Goal: Book appointment/travel/reservation

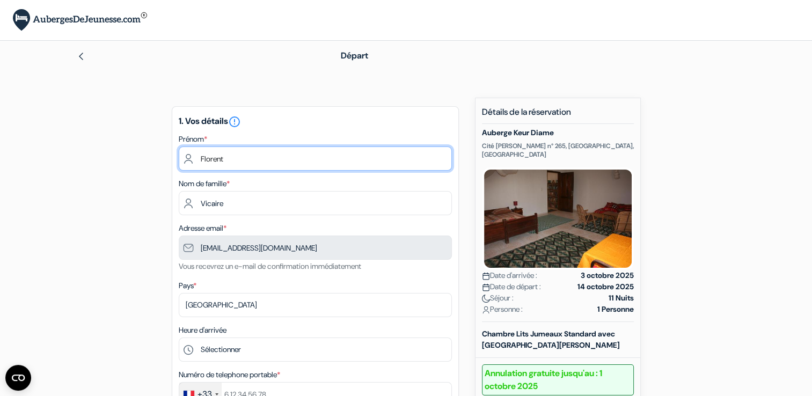
click at [244, 154] on input "Florent" at bounding box center [315, 159] width 273 height 24
drag, startPoint x: 244, startPoint y: 154, endPoint x: 89, endPoint y: 139, distance: 155.8
type input "Virginie"
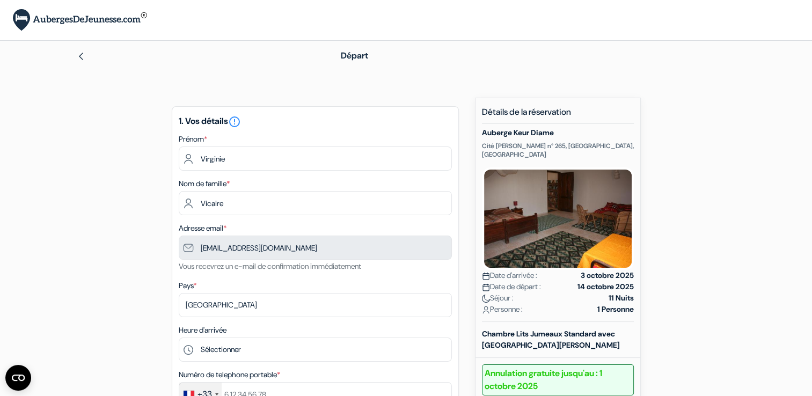
scroll to position [11, 0]
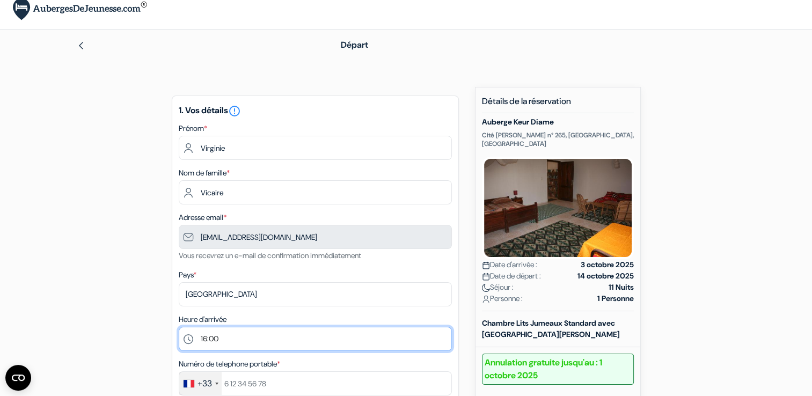
select select "17"
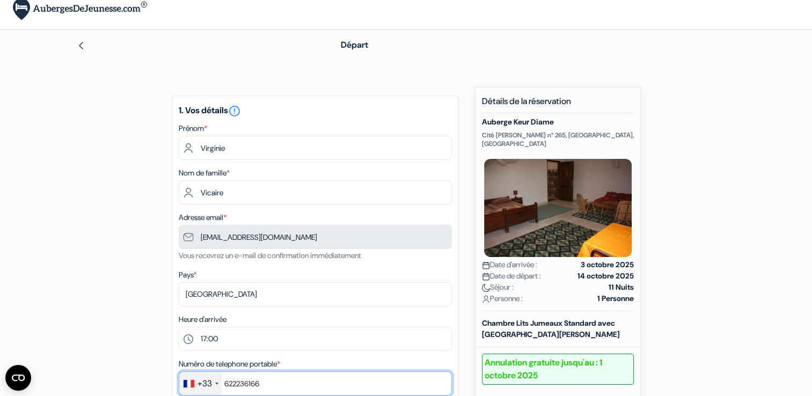
type input "622236166"
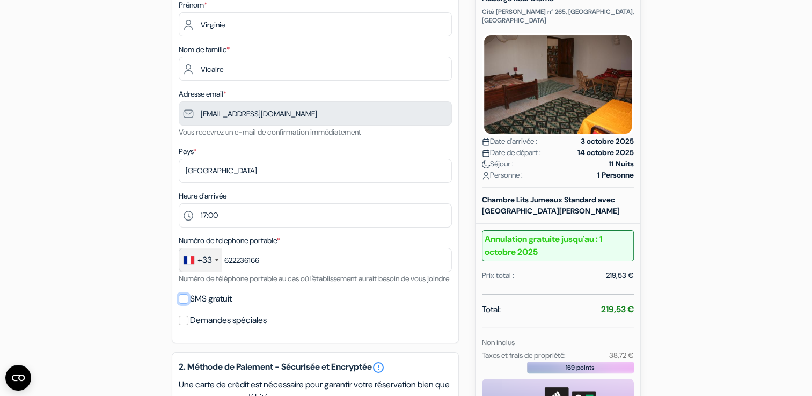
scroll to position [249, 0]
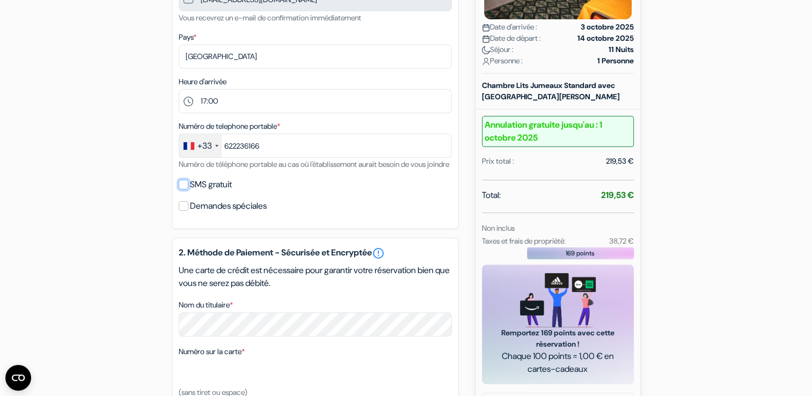
click at [185, 189] on input "SMS gratuit" at bounding box center [184, 185] width 10 height 10
checkbox input "true"
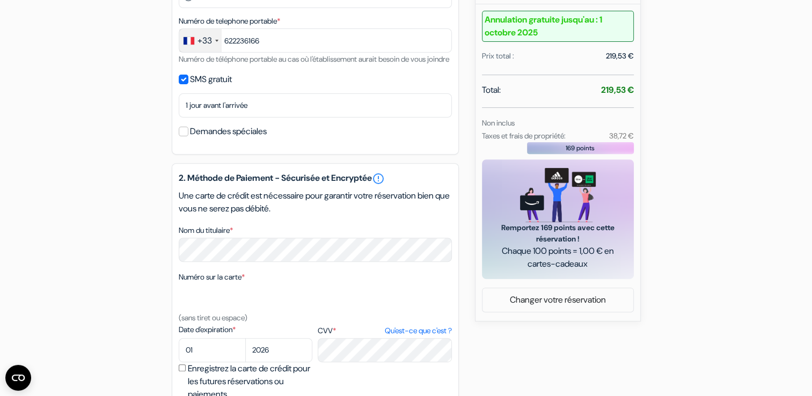
scroll to position [356, 0]
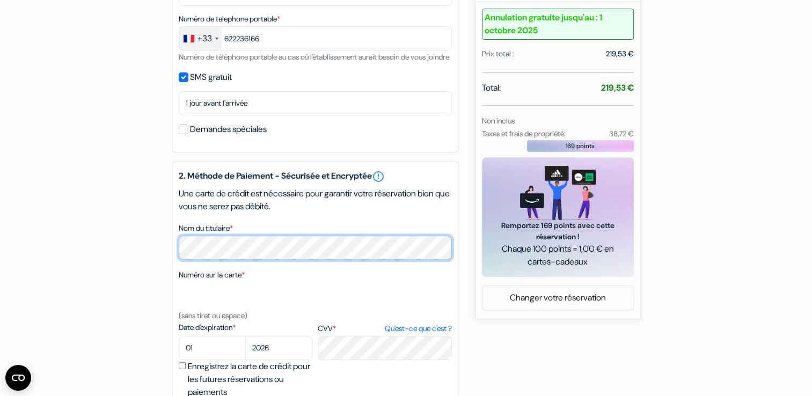
click at [133, 246] on div "add_box Auberge Keur Diame [GEOGRAPHIC_DATA][PERSON_NAME] n° 265, [GEOGRAPHIC_D…" at bounding box center [406, 151] width 709 height 819
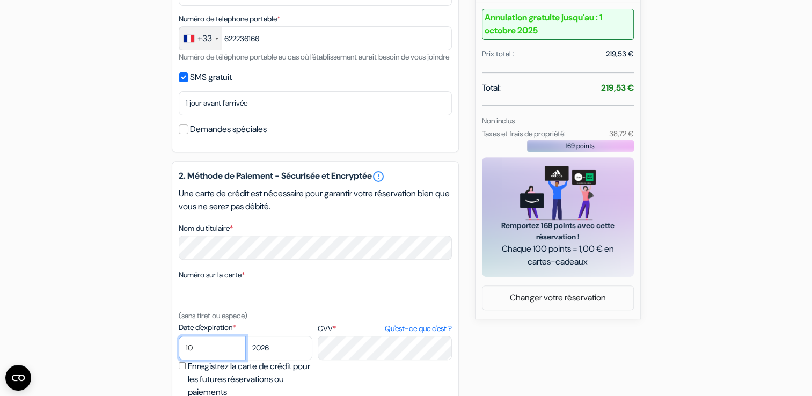
select select "09"
click at [514, 347] on div "add_box Auberge Keur Diame [GEOGRAPHIC_DATA][PERSON_NAME] n° 265, [GEOGRAPHIC_D…" at bounding box center [406, 151] width 709 height 819
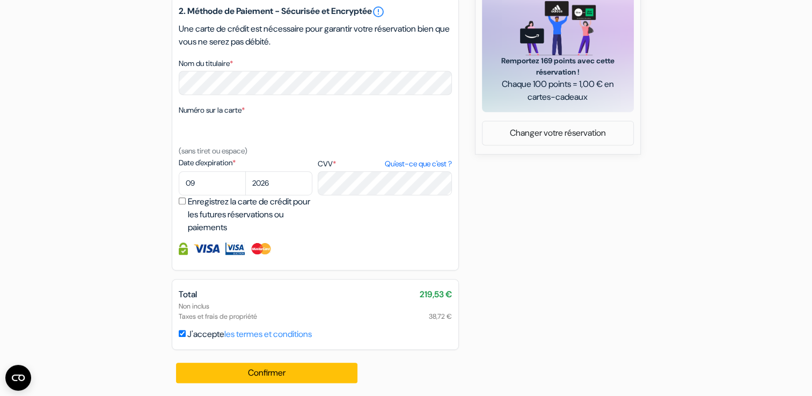
scroll to position [535, 0]
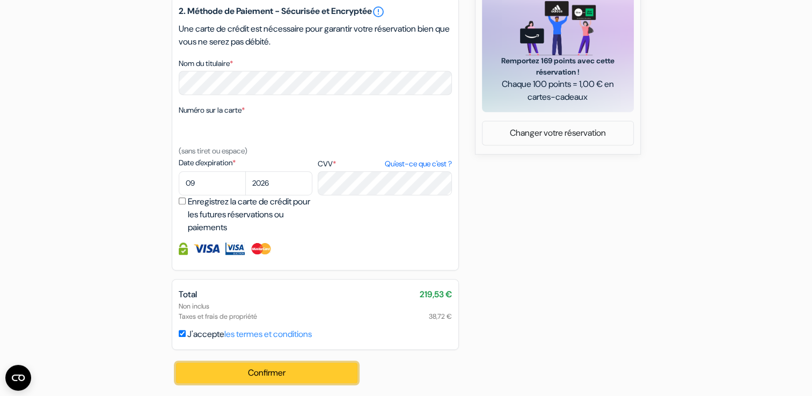
click at [278, 371] on button "Confirmer Loading..." at bounding box center [267, 373] width 182 height 20
click at [271, 368] on button "Confirmer Loading..." at bounding box center [267, 373] width 182 height 20
